Goal: Find specific page/section: Find specific page/section

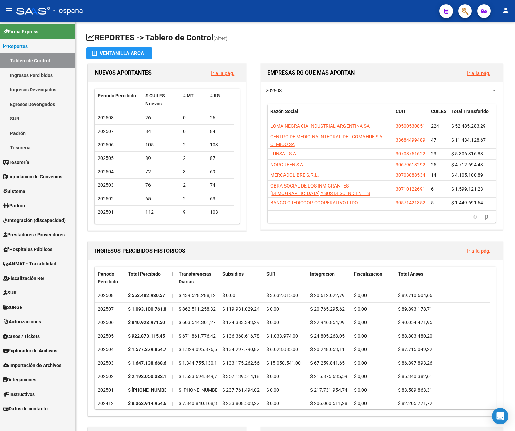
click at [44, 73] on link "Ingresos Percibidos" at bounding box center [37, 75] width 75 height 15
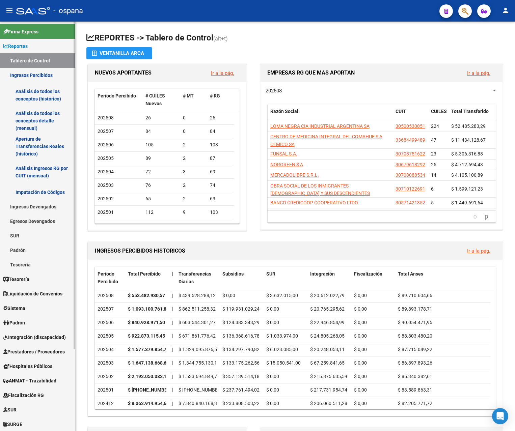
click at [46, 115] on link "Análisis de todos los conceptos detalle (mensual)" at bounding box center [37, 121] width 75 height 26
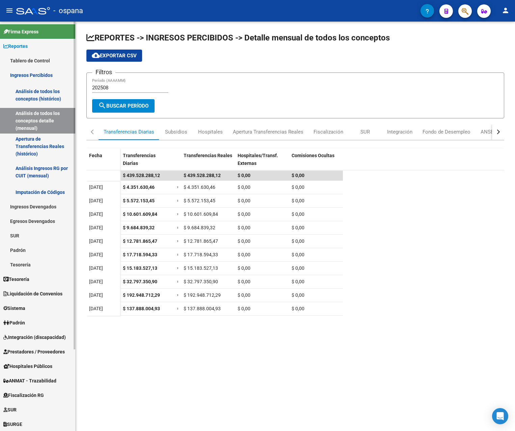
click at [38, 74] on link "Ingresos Percibidos" at bounding box center [37, 75] width 75 height 15
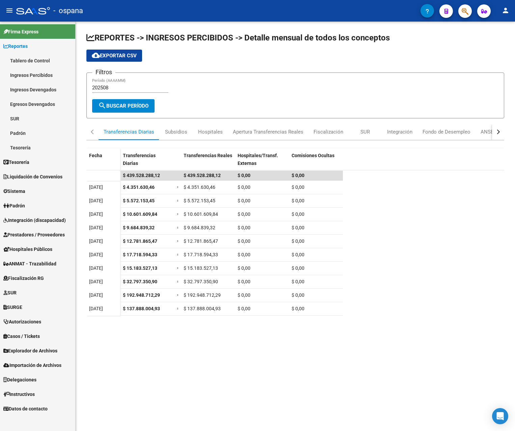
click at [39, 73] on link "Ingresos Percibidos" at bounding box center [37, 75] width 75 height 15
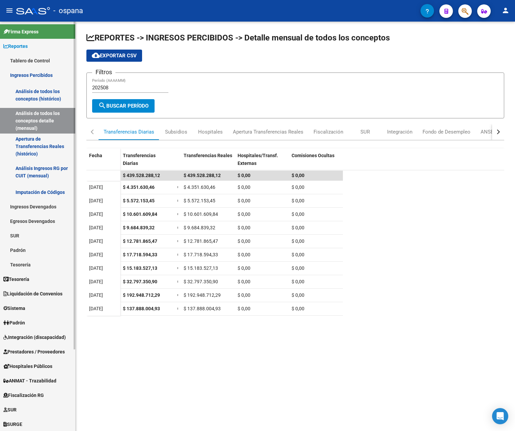
click at [40, 88] on link "Análisis de todos los conceptos (histórico)" at bounding box center [37, 95] width 75 height 26
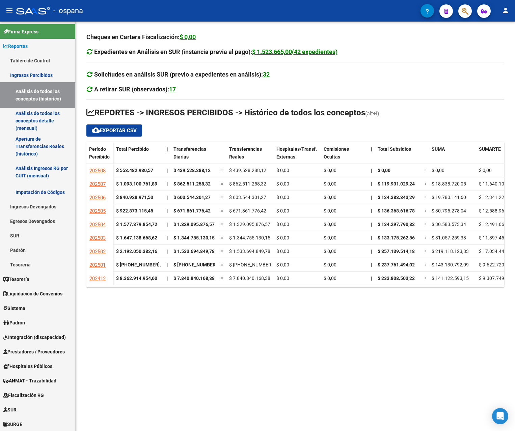
click at [503, 9] on mat-icon "person" at bounding box center [505, 10] width 8 height 8
click at [495, 45] on button "exit_to_app Salir" at bounding box center [491, 44] width 41 height 16
